Goal: Information Seeking & Learning: Learn about a topic

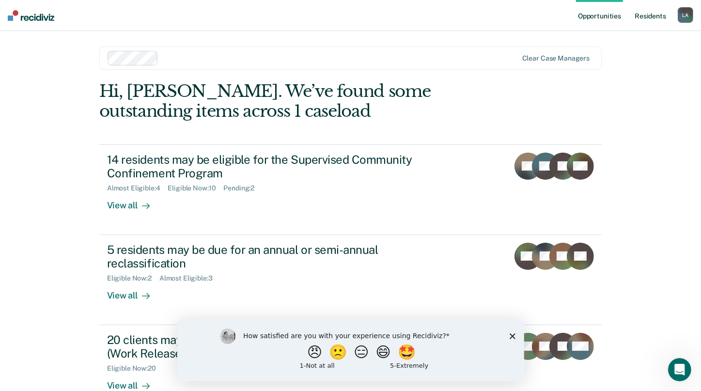
click at [651, 17] on link "Resident s" at bounding box center [650, 15] width 35 height 31
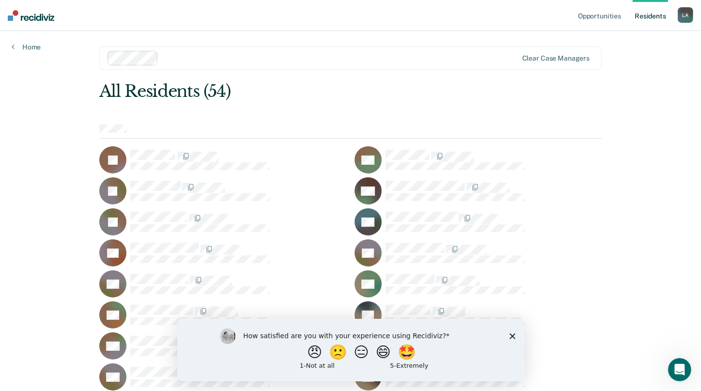
click at [509, 334] on icon "Close survey" at bounding box center [512, 336] width 6 height 6
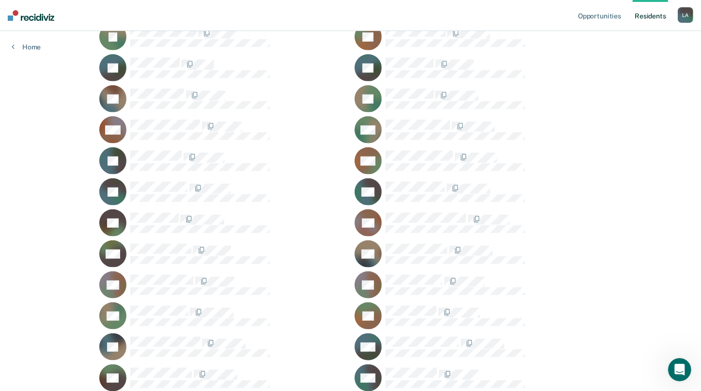
scroll to position [626, 0]
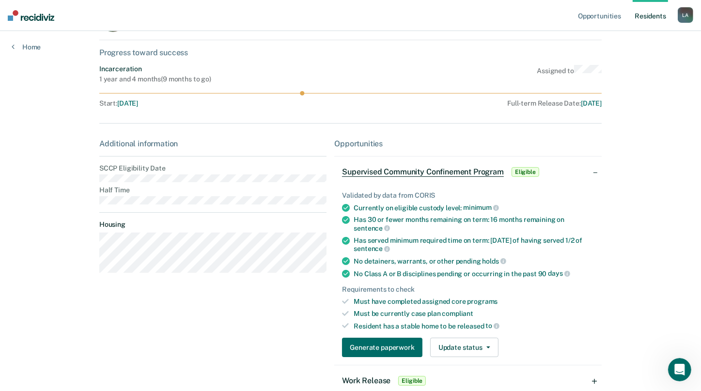
scroll to position [42, 0]
